Goal: Information Seeking & Learning: Learn about a topic

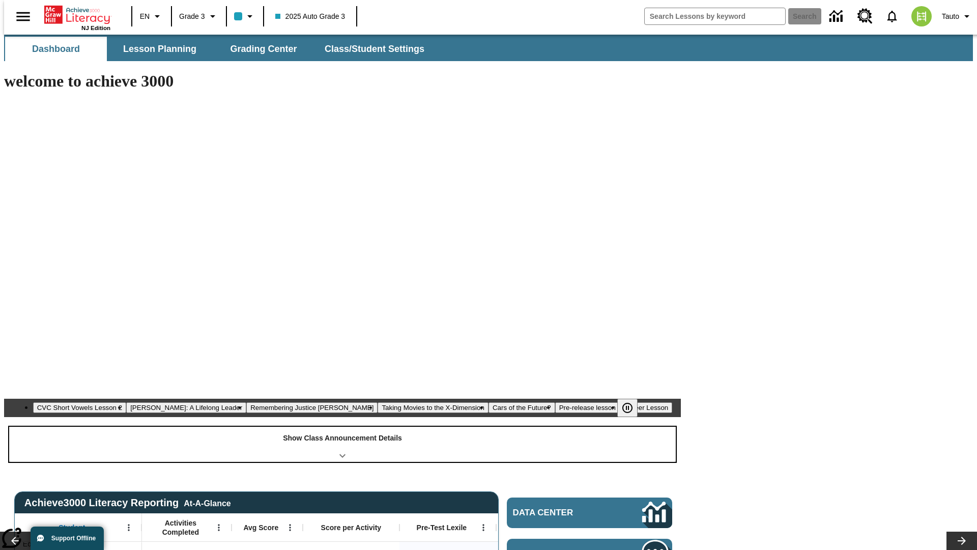
click at [343, 427] on div "Show Class Announcement Details" at bounding box center [342, 444] width 667 height 35
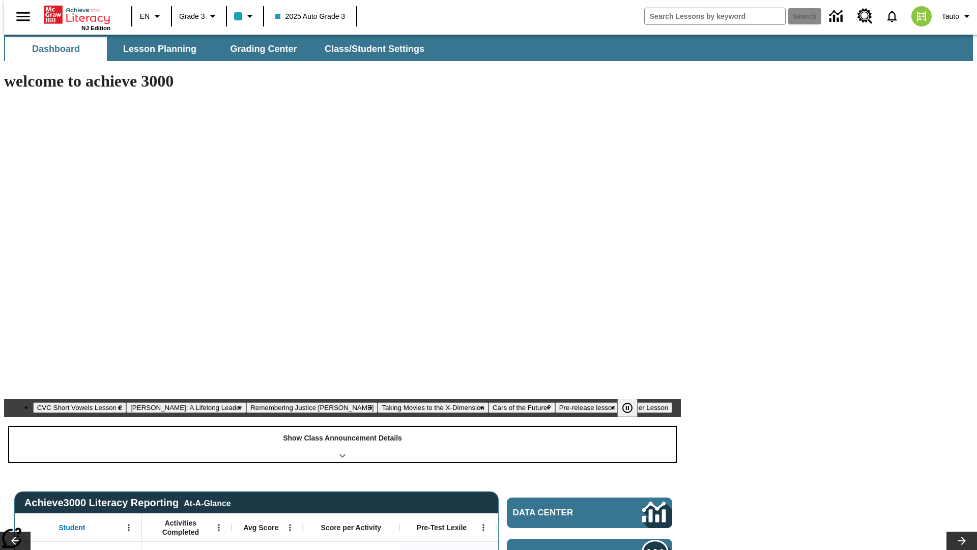
click at [343, 427] on div "Show Class Announcement Details" at bounding box center [342, 444] width 667 height 35
